Goal: Task Accomplishment & Management: Use online tool/utility

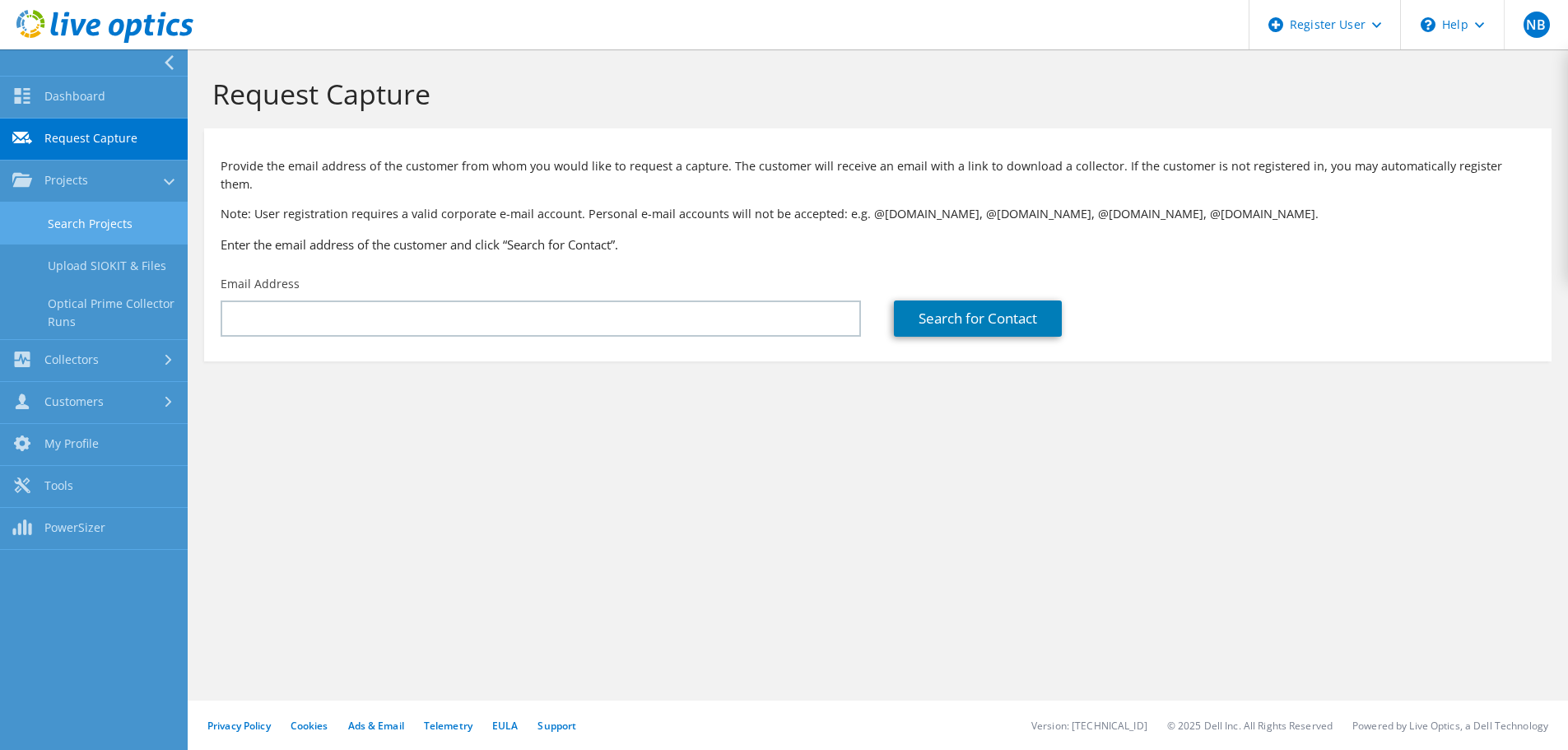
click at [53, 228] on link "Search Projects" at bounding box center [93, 223] width 187 height 42
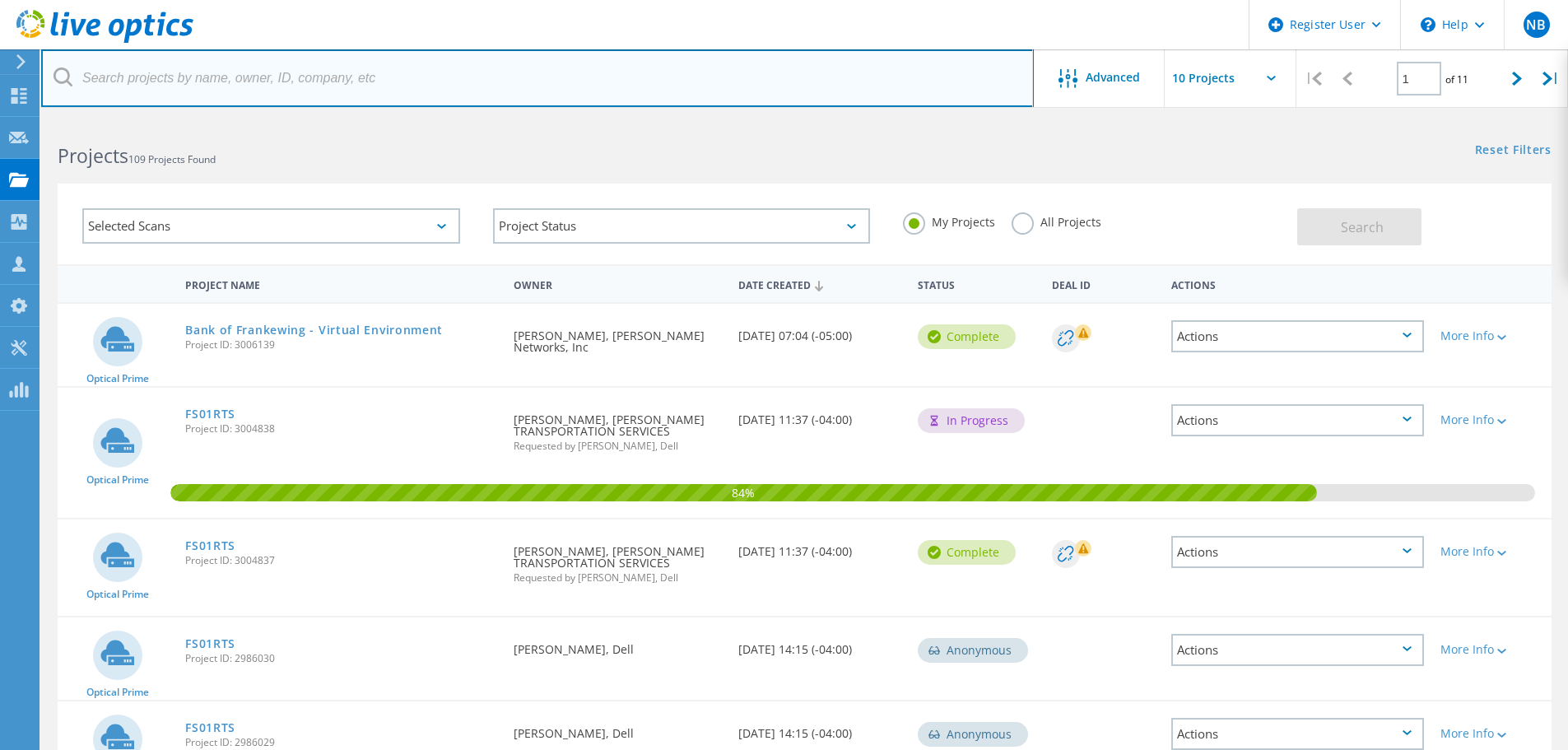
paste input "kimoy@nacscom.com"
type input "kimoy@nacscom.com"
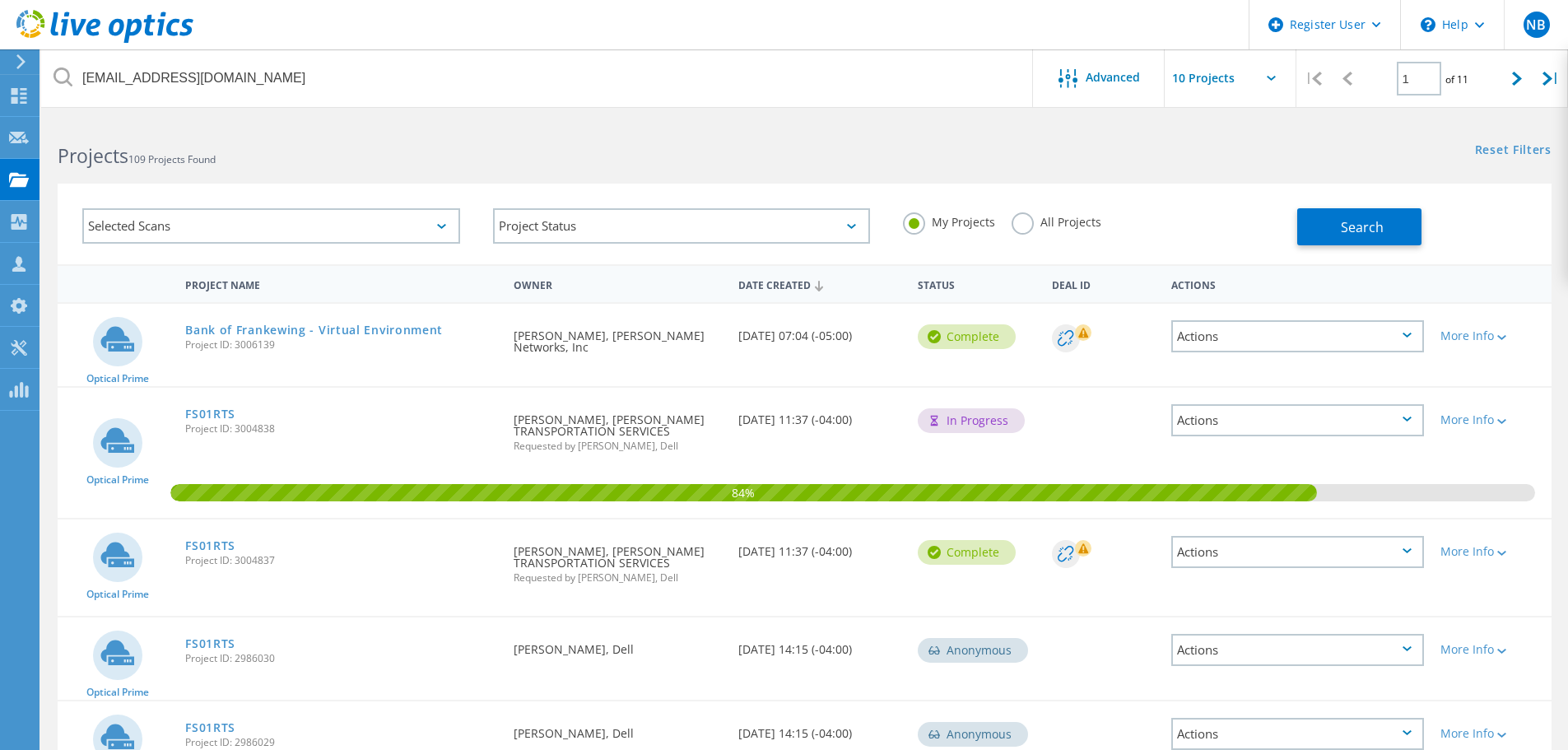
click at [1026, 218] on label "All Projects" at bounding box center [1055, 220] width 90 height 16
click at [0, 0] on input "All Projects" at bounding box center [0, 0] width 0 height 0
click at [1321, 236] on button "Search" at bounding box center [1359, 227] width 125 height 37
